Goal: Information Seeking & Learning: Learn about a topic

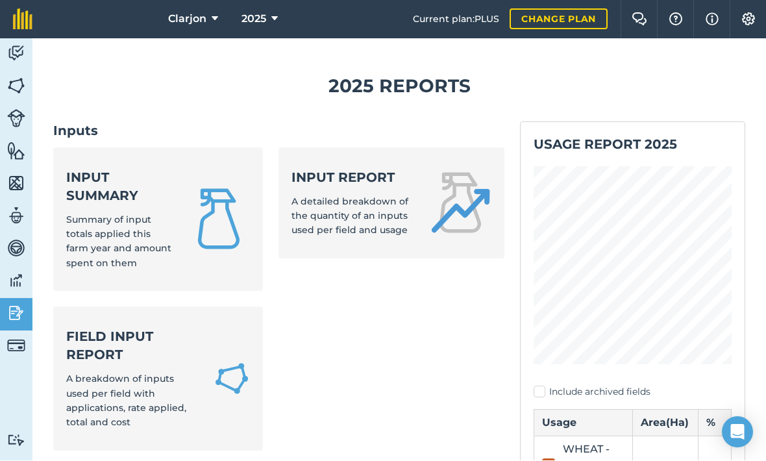
click at [79, 148] on link "Input summary Summary of input totals applied this farm year and amount spent o…" at bounding box center [158, 220] width 210 height 144
click at [386, 207] on link "Input report A detailed breakdown of the quantity of an inputs used per field a…" at bounding box center [391, 203] width 225 height 111
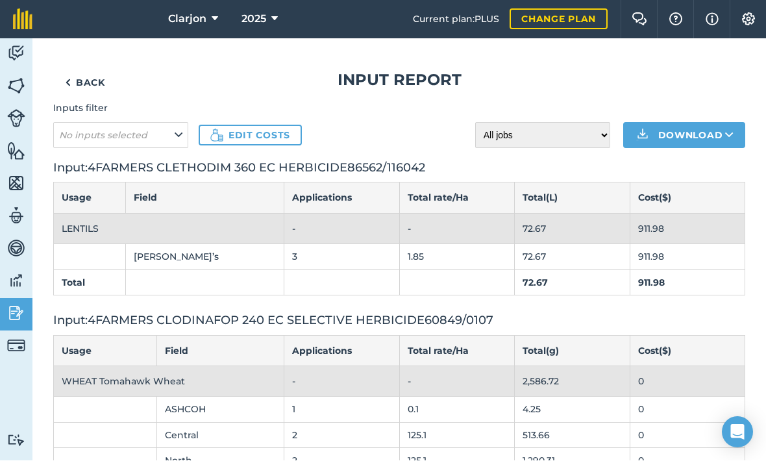
click at [79, 70] on link "Back" at bounding box center [85, 83] width 64 height 26
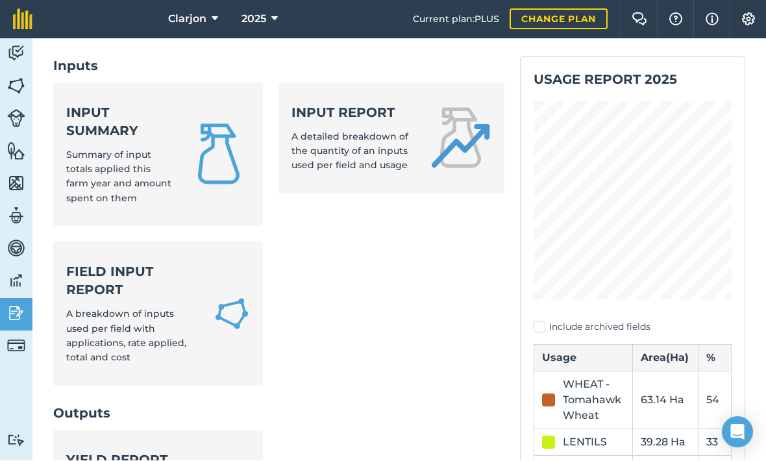
scroll to position [136, 0]
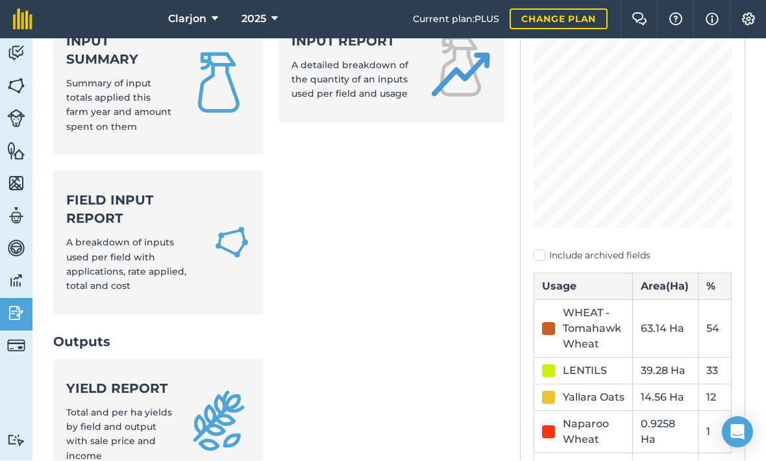
click at [120, 192] on strong "Field Input Report" at bounding box center [132, 210] width 132 height 36
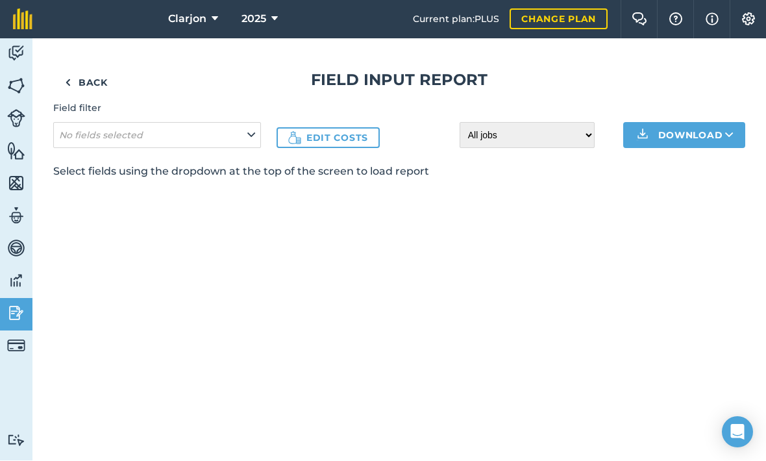
click at [84, 101] on h4 "Field filter" at bounding box center [157, 108] width 208 height 14
click at [84, 130] on em "No fields selected" at bounding box center [101, 136] width 84 height 12
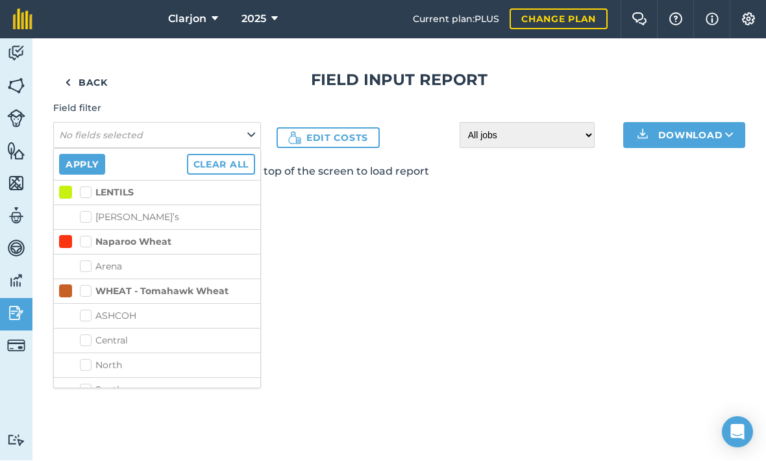
click at [90, 211] on label "[PERSON_NAME]’s" at bounding box center [167, 218] width 175 height 14
click at [88, 211] on input "[PERSON_NAME]’s" at bounding box center [84, 215] width 8 height 8
checkbox input "true"
click at [83, 155] on button "Apply" at bounding box center [82, 165] width 46 height 21
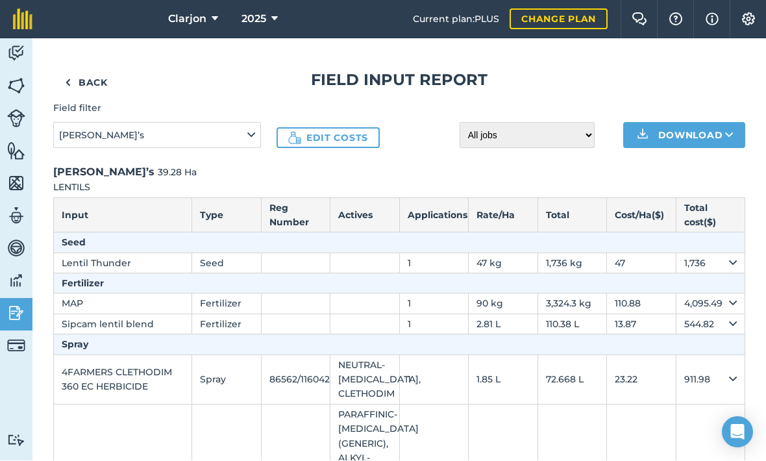
click at [322, 128] on link "Edit costs" at bounding box center [328, 138] width 103 height 21
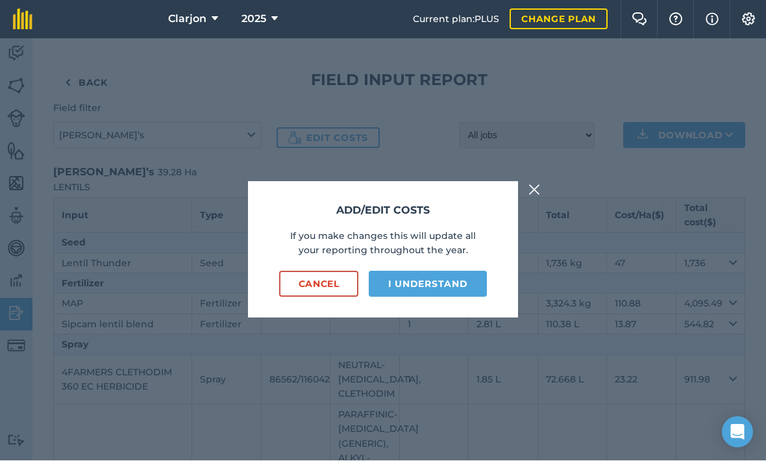
click at [466, 271] on button "I understand" at bounding box center [428, 284] width 118 height 26
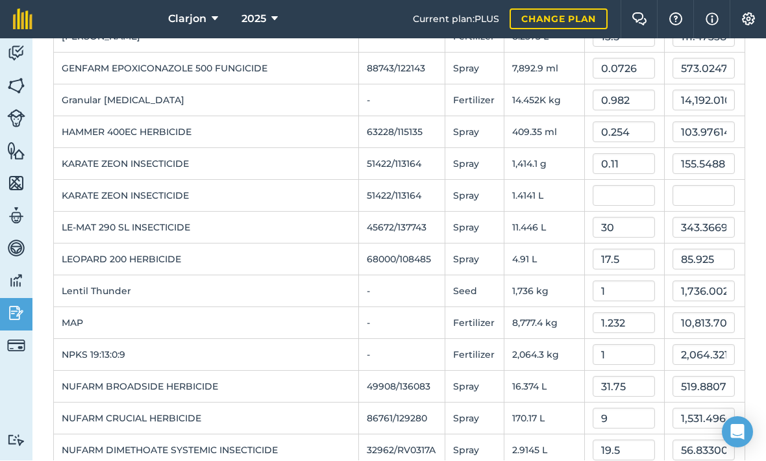
scroll to position [454, 0]
click at [629, 186] on input "text" at bounding box center [624, 196] width 62 height 21
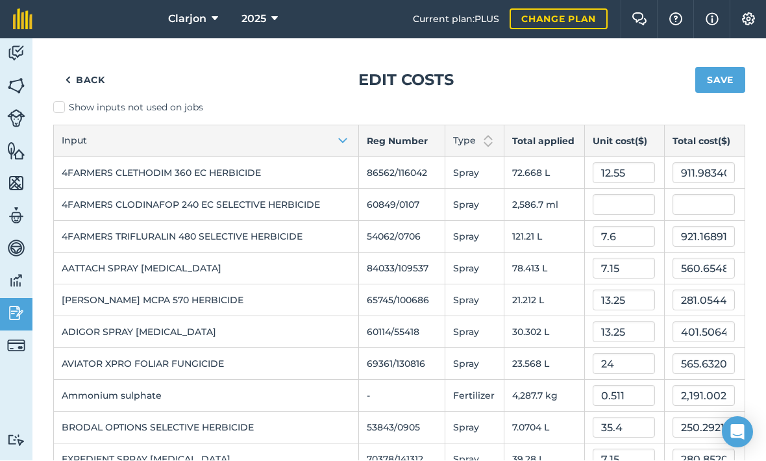
scroll to position [0, 0]
click at [722, 68] on button "Save" at bounding box center [721, 81] width 50 height 26
type input "0.11"
type input "0.155548789"
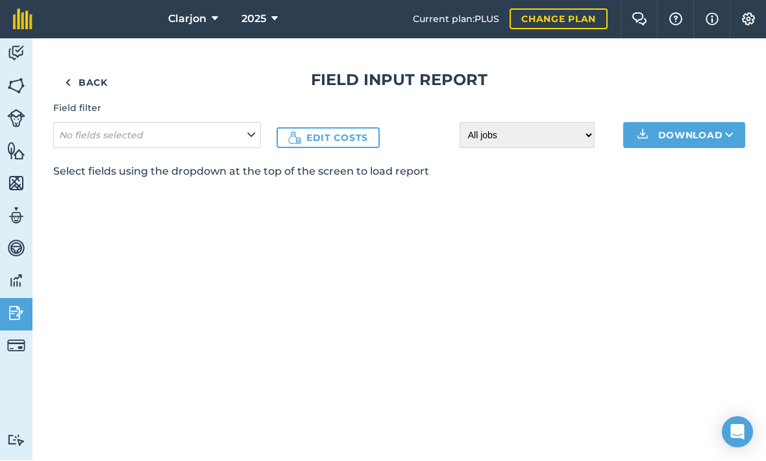
click at [138, 130] on em "No fields selected" at bounding box center [101, 136] width 84 height 12
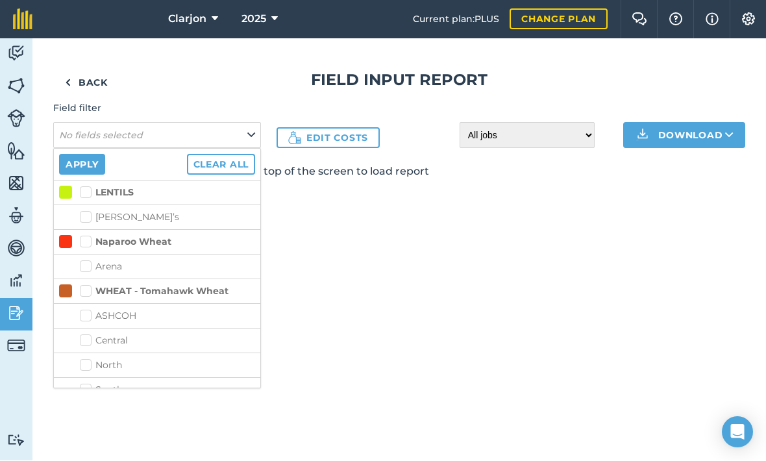
click at [97, 211] on label "[PERSON_NAME]’s" at bounding box center [167, 218] width 175 height 14
click at [88, 211] on input "[PERSON_NAME]’s" at bounding box center [84, 215] width 8 height 8
checkbox input "true"
click at [79, 155] on button "Apply" at bounding box center [82, 165] width 46 height 21
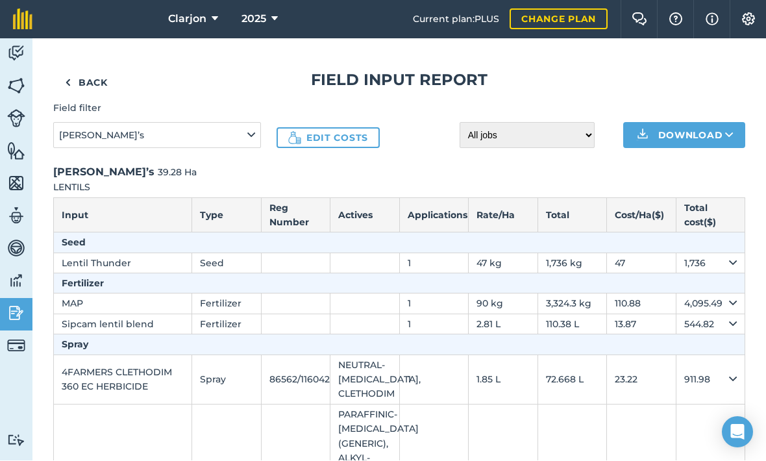
scroll to position [-12, 0]
click at [22, 239] on img at bounding box center [16, 248] width 18 height 19
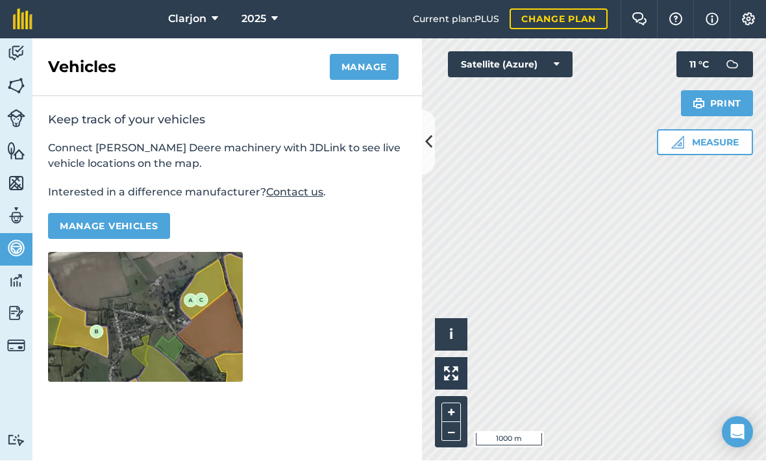
click at [16, 77] on img at bounding box center [16, 86] width 18 height 19
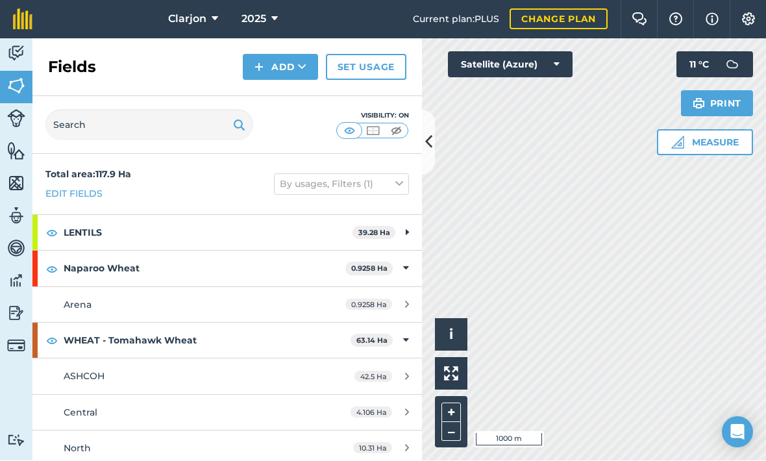
click at [21, 271] on img at bounding box center [16, 280] width 18 height 19
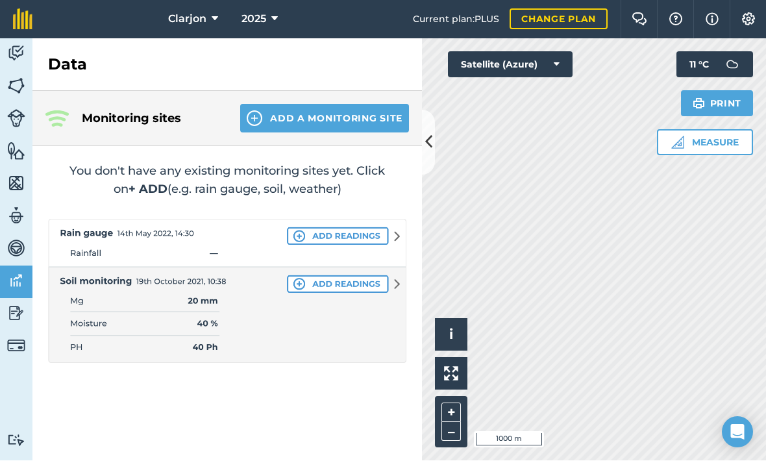
click at [16, 304] on img at bounding box center [16, 313] width 18 height 19
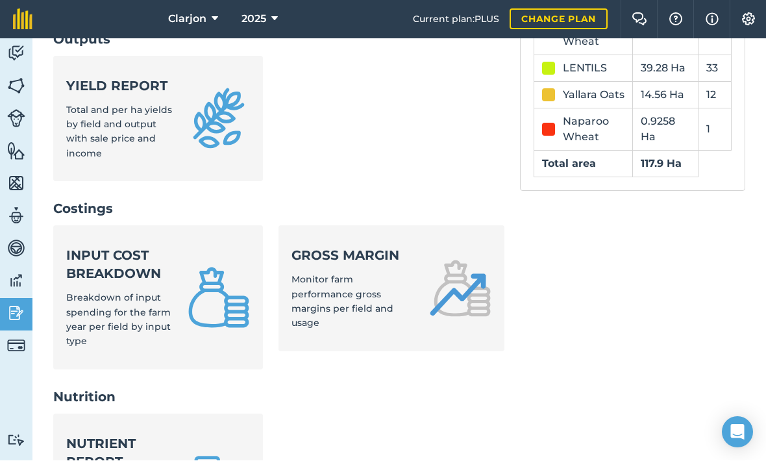
scroll to position [440, 0]
click at [101, 434] on strong "Nutrient report" at bounding box center [119, 452] width 106 height 36
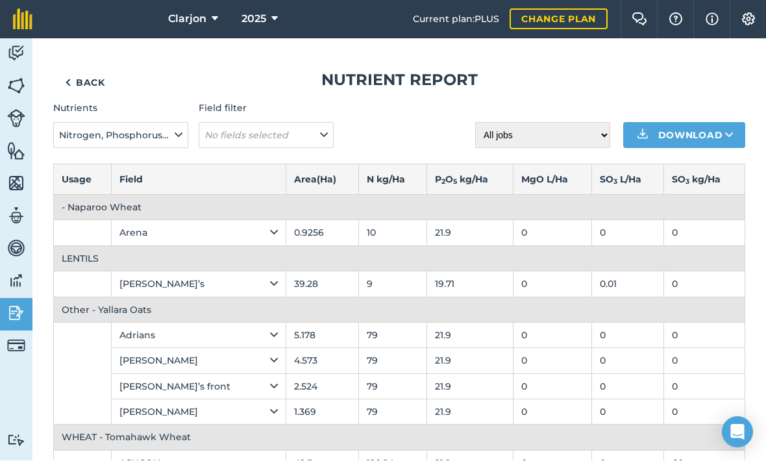
click at [268, 123] on button "No fields selected" at bounding box center [266, 136] width 135 height 26
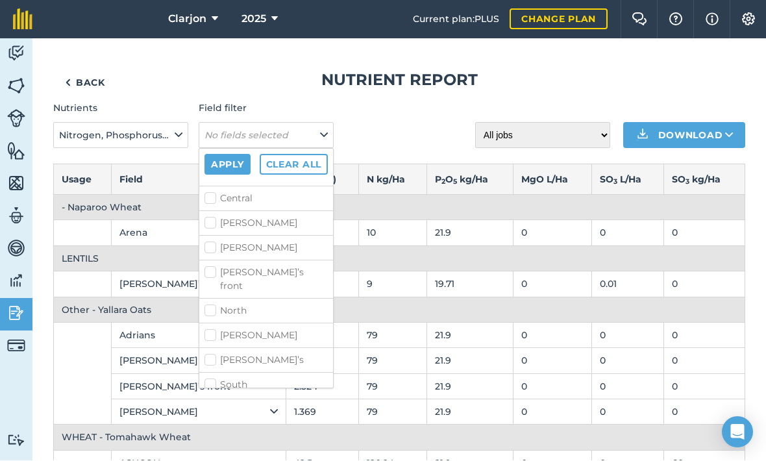
scroll to position [65, 0]
click at [405, 101] on div "Nutrients Nitrogen, Phosphorus, Potassium, Magnesium, Sulphur, Sodium Field fil…" at bounding box center [399, 124] width 692 height 47
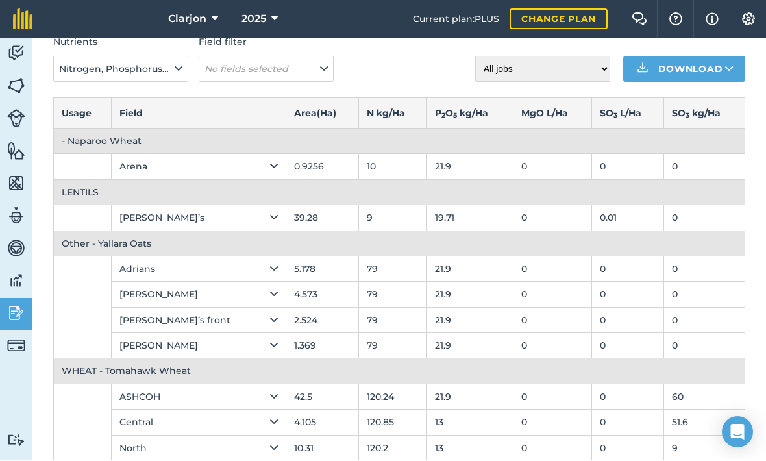
scroll to position [66, 0]
click at [14, 271] on img at bounding box center [16, 280] width 18 height 19
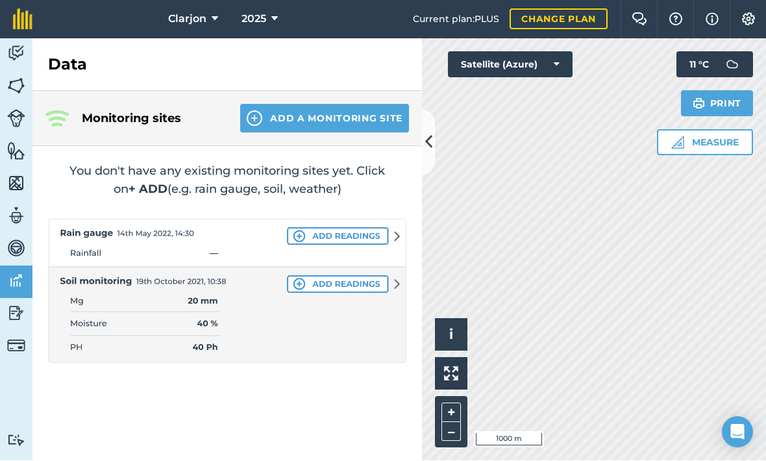
click at [5, 299] on link "Reporting" at bounding box center [16, 315] width 32 height 32
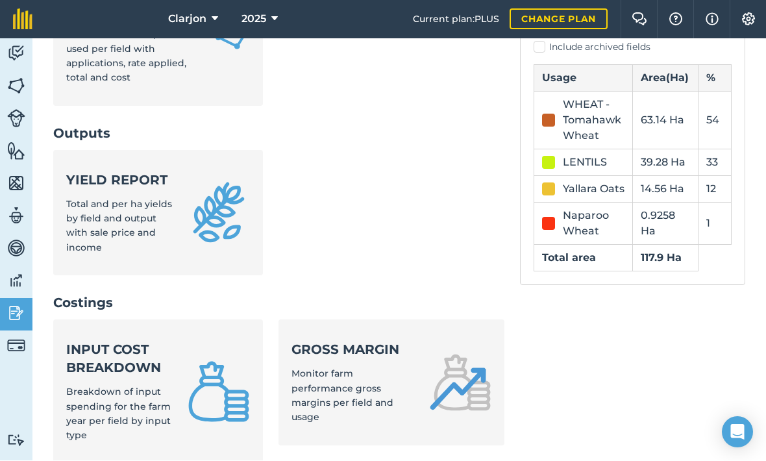
scroll to position [351, 0]
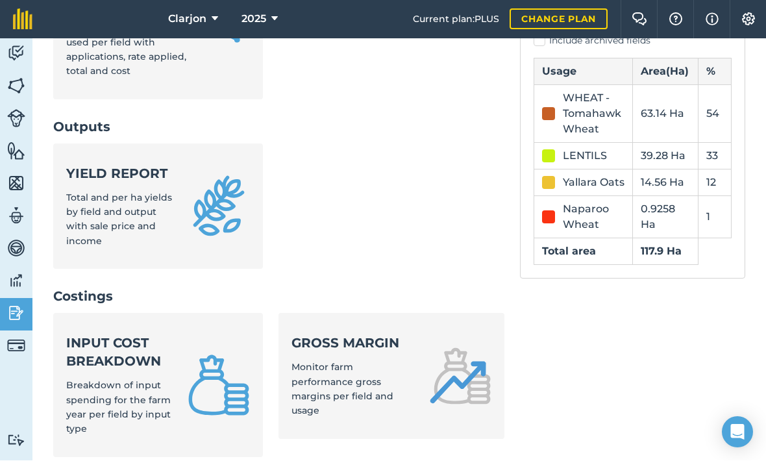
click at [413, 334] on strong "Gross margin" at bounding box center [352, 343] width 121 height 18
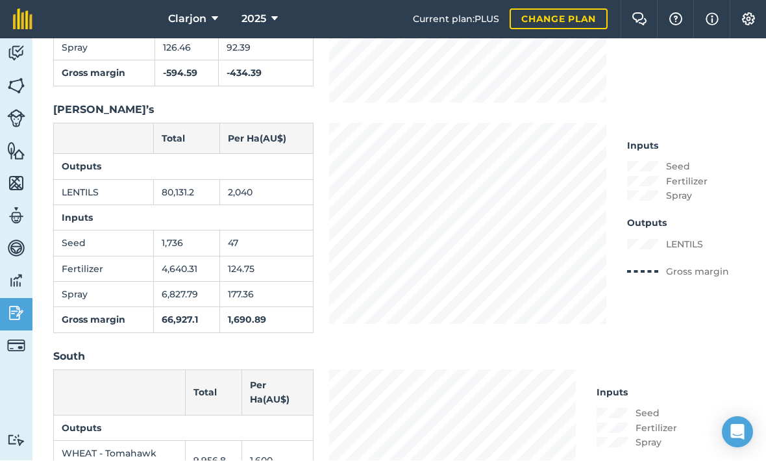
scroll to position [2056, 0]
